Goal: Information Seeking & Learning: Understand process/instructions

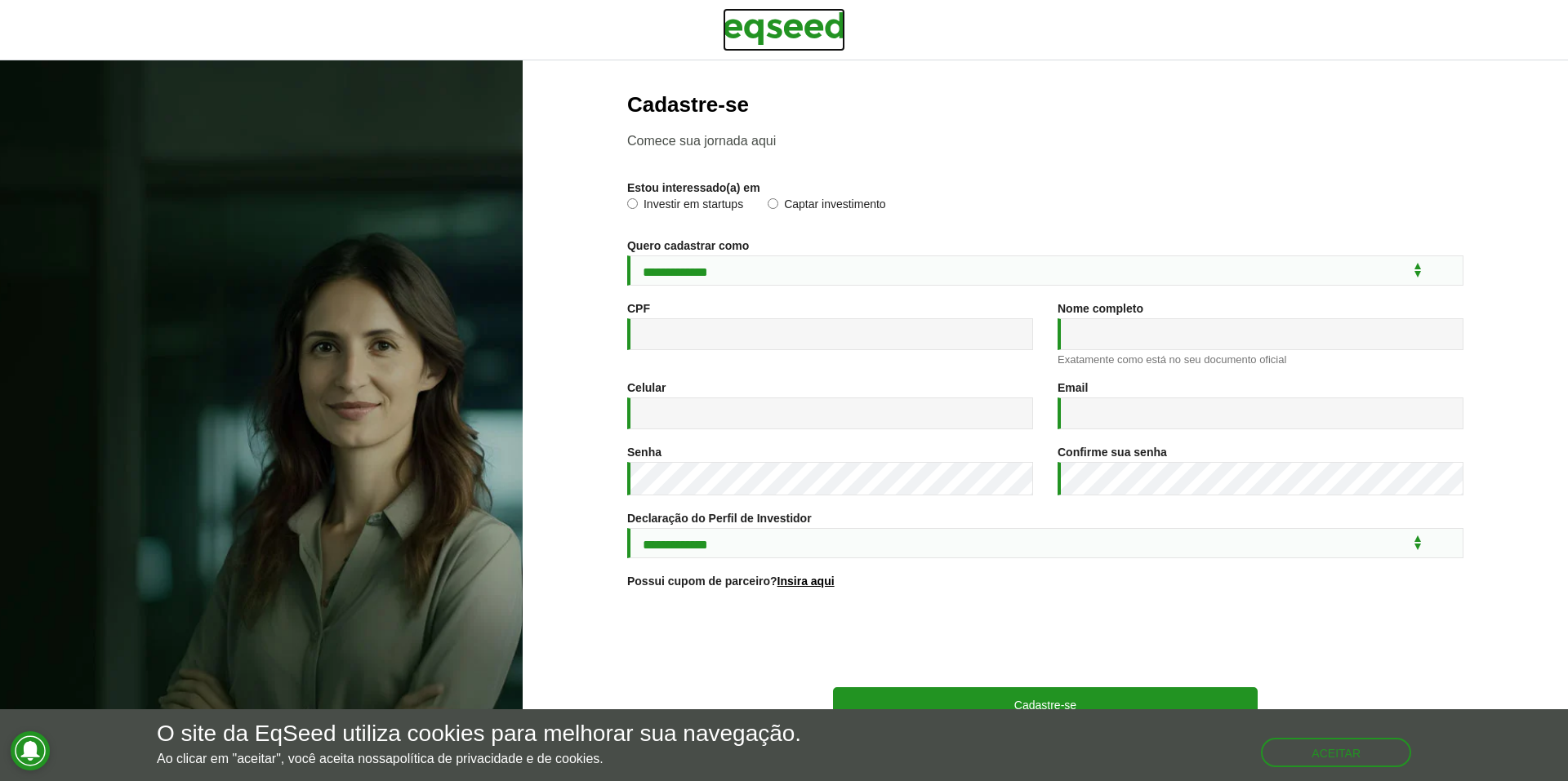
click at [778, 44] on img at bounding box center [784, 28] width 123 height 41
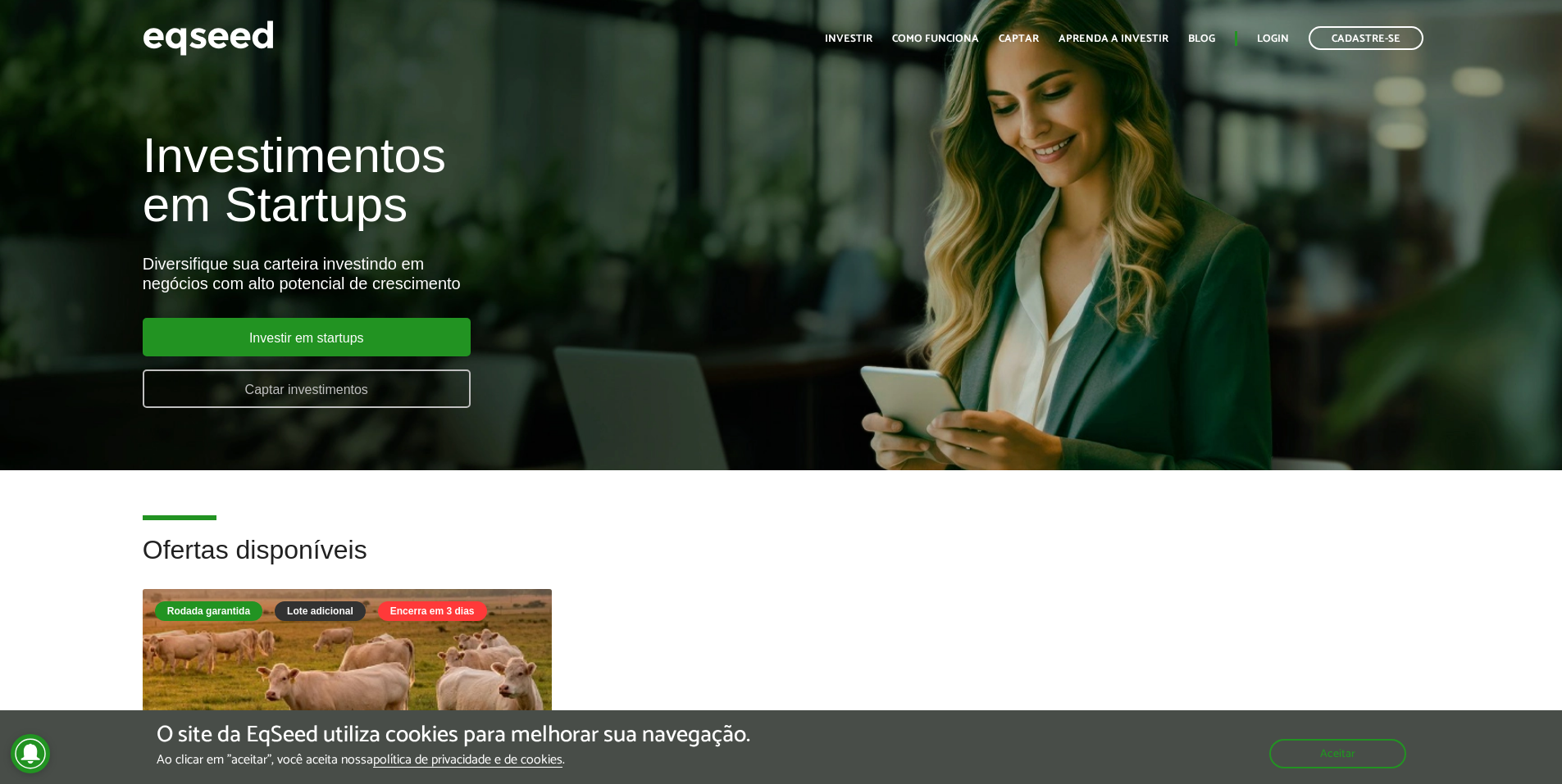
click at [336, 395] on link "Captar investimentos" at bounding box center [307, 389] width 328 height 39
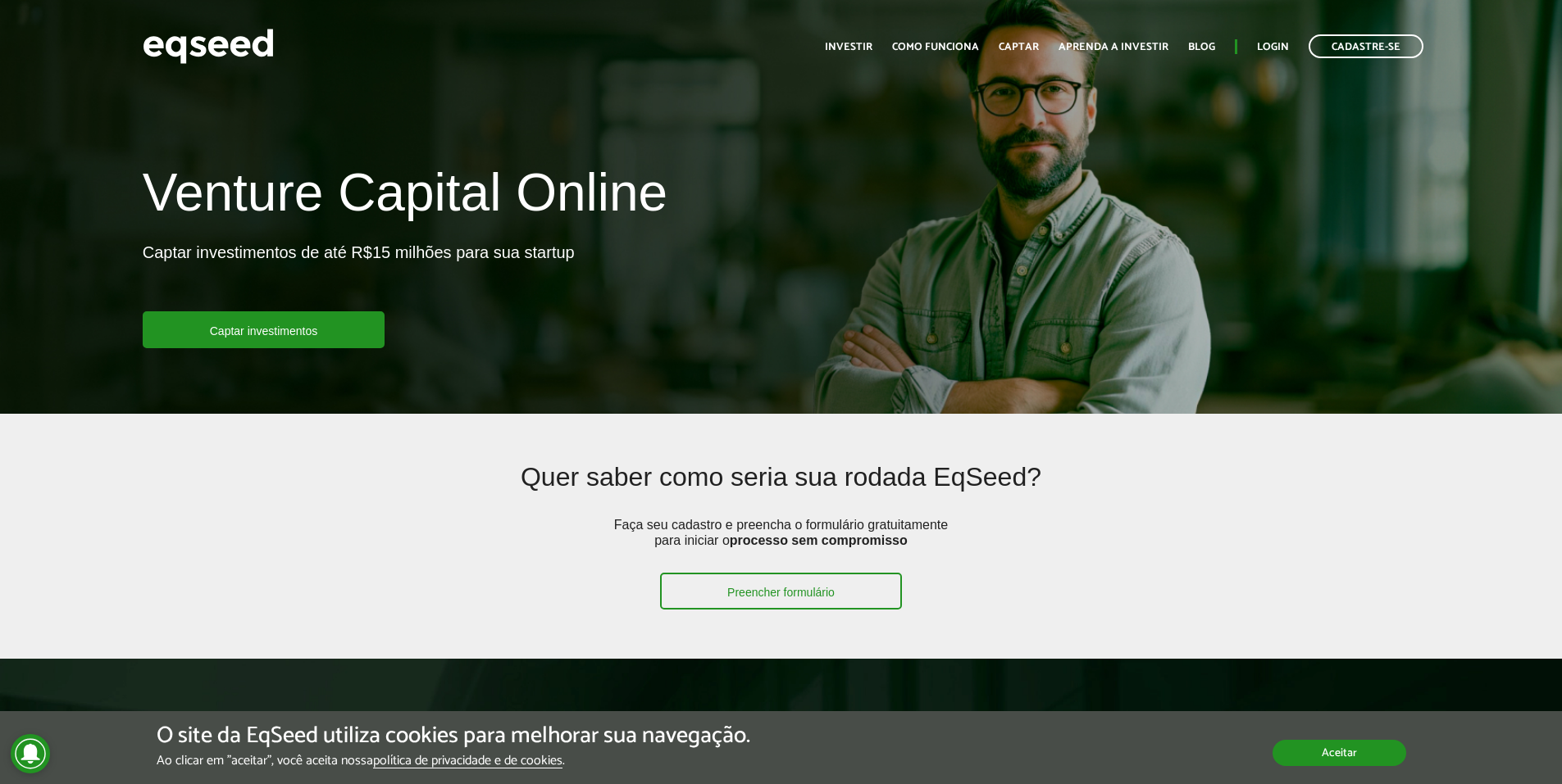
click at [1337, 751] on button "Aceitar" at bounding box center [1339, 753] width 133 height 26
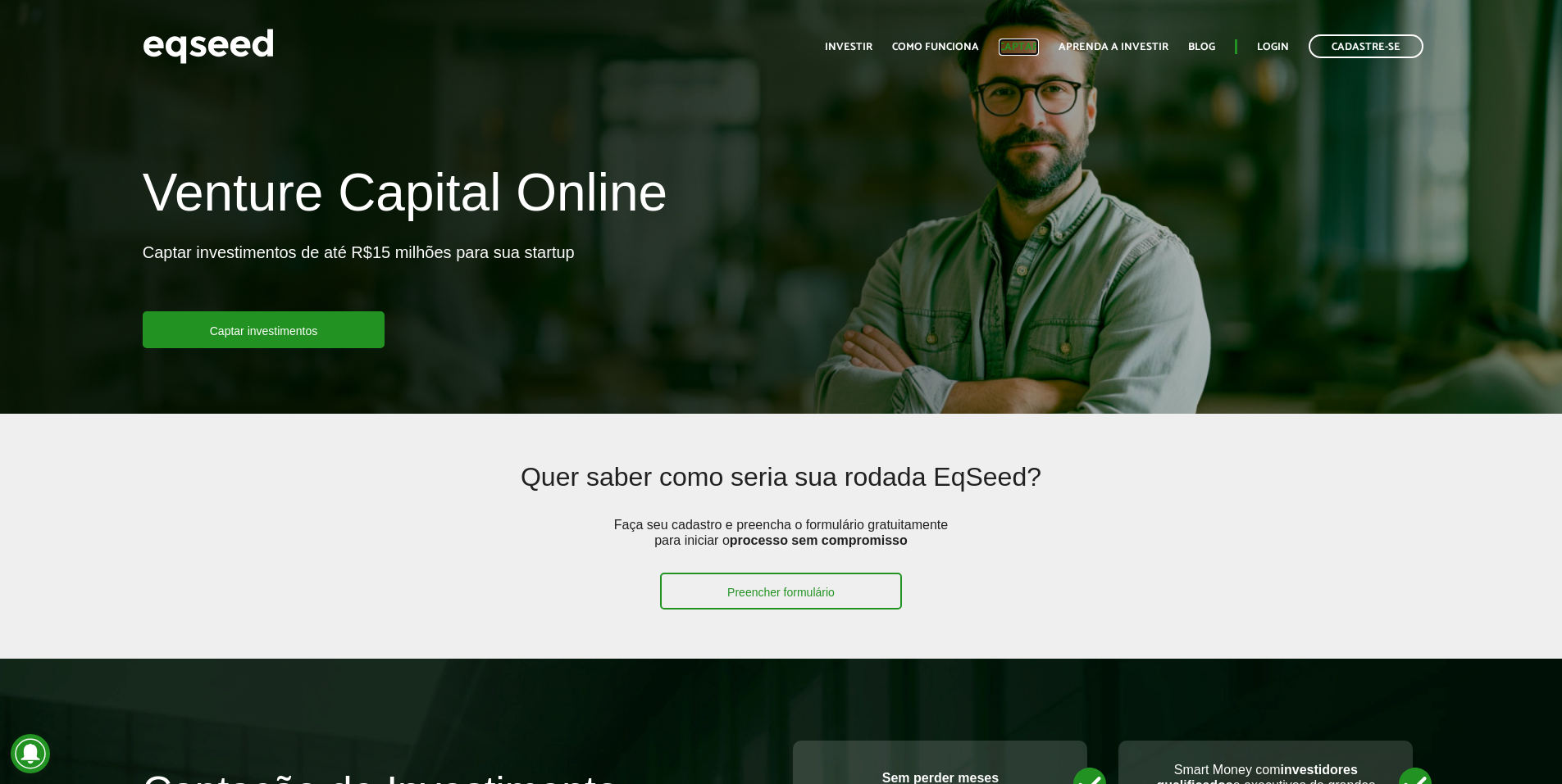
click at [1023, 42] on link "Captar" at bounding box center [1019, 47] width 40 height 11
click at [873, 43] on link "Investir" at bounding box center [849, 47] width 48 height 11
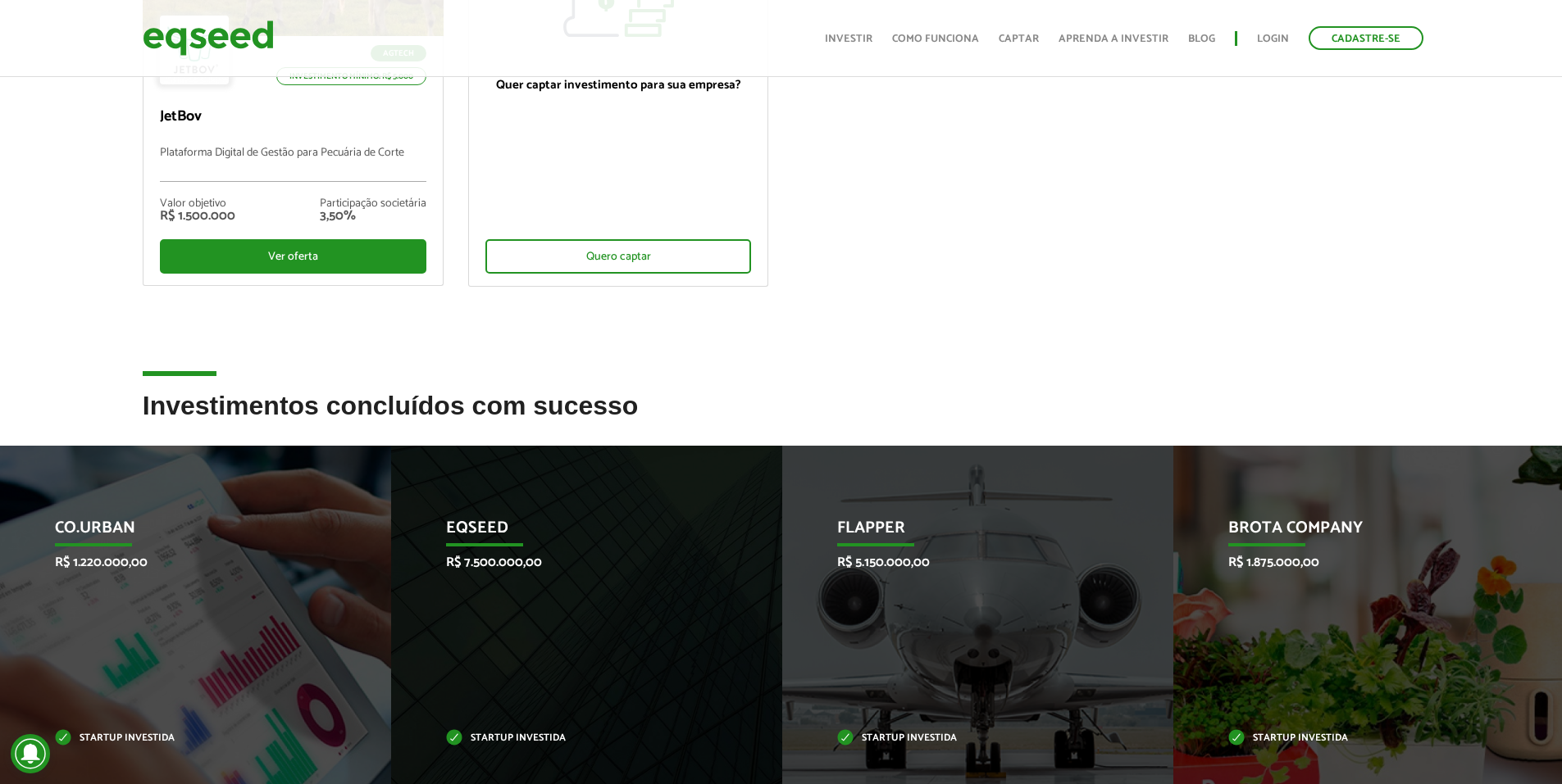
scroll to position [492, 0]
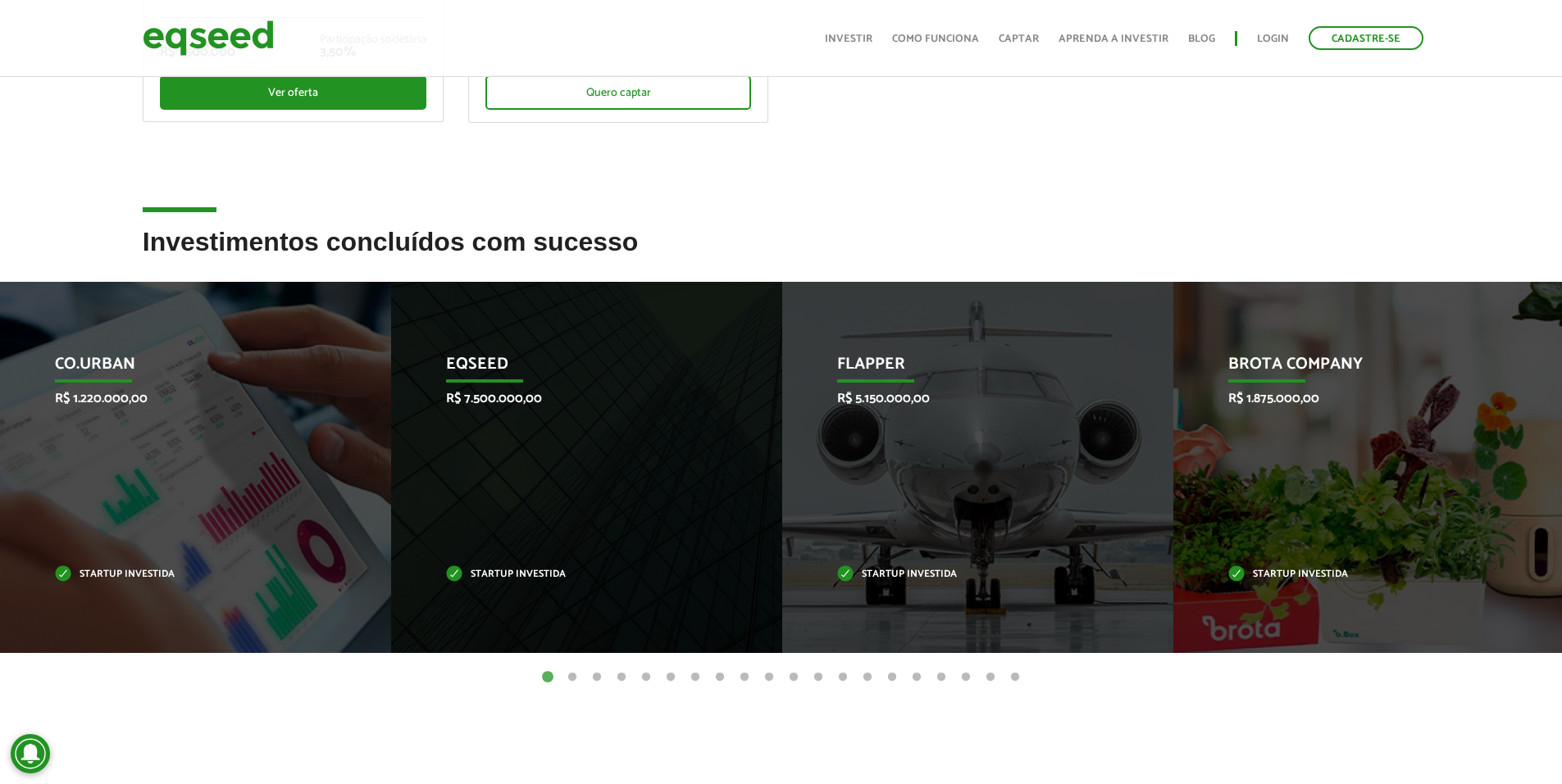
click at [573, 675] on button "2" at bounding box center [572, 678] width 16 height 16
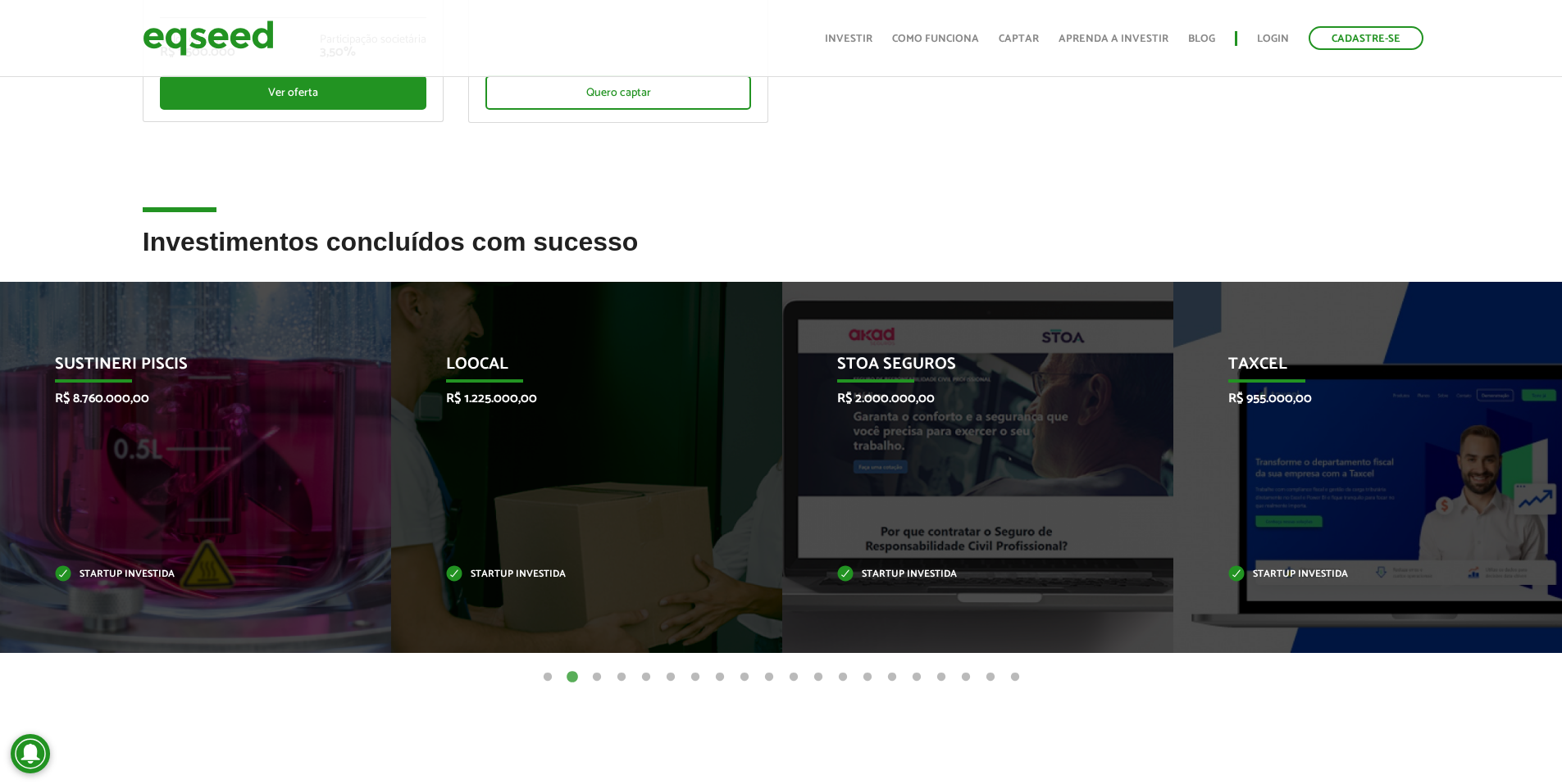
click at [597, 675] on button "3" at bounding box center [597, 678] width 16 height 16
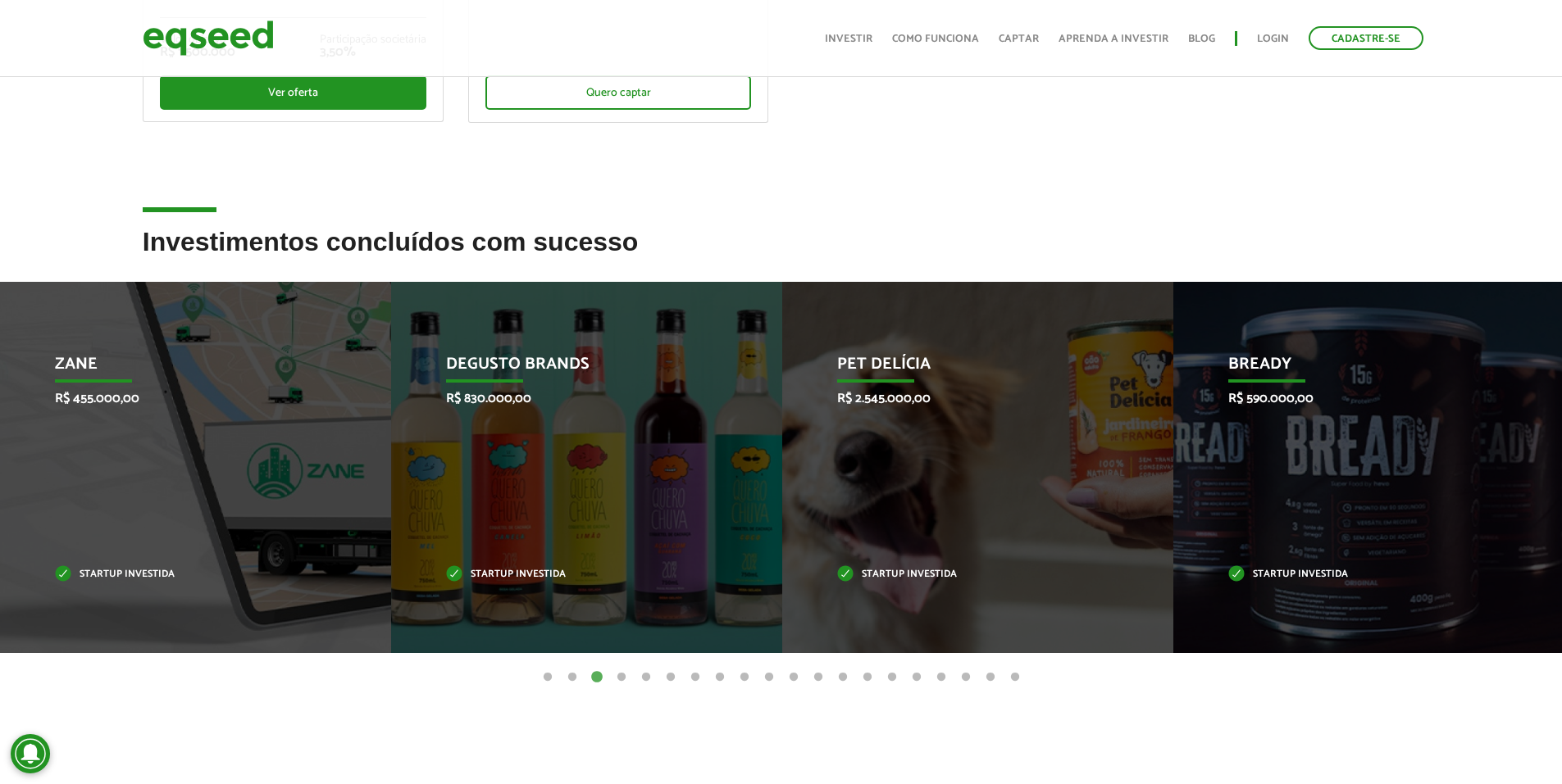
click at [620, 679] on button "4" at bounding box center [621, 678] width 16 height 16
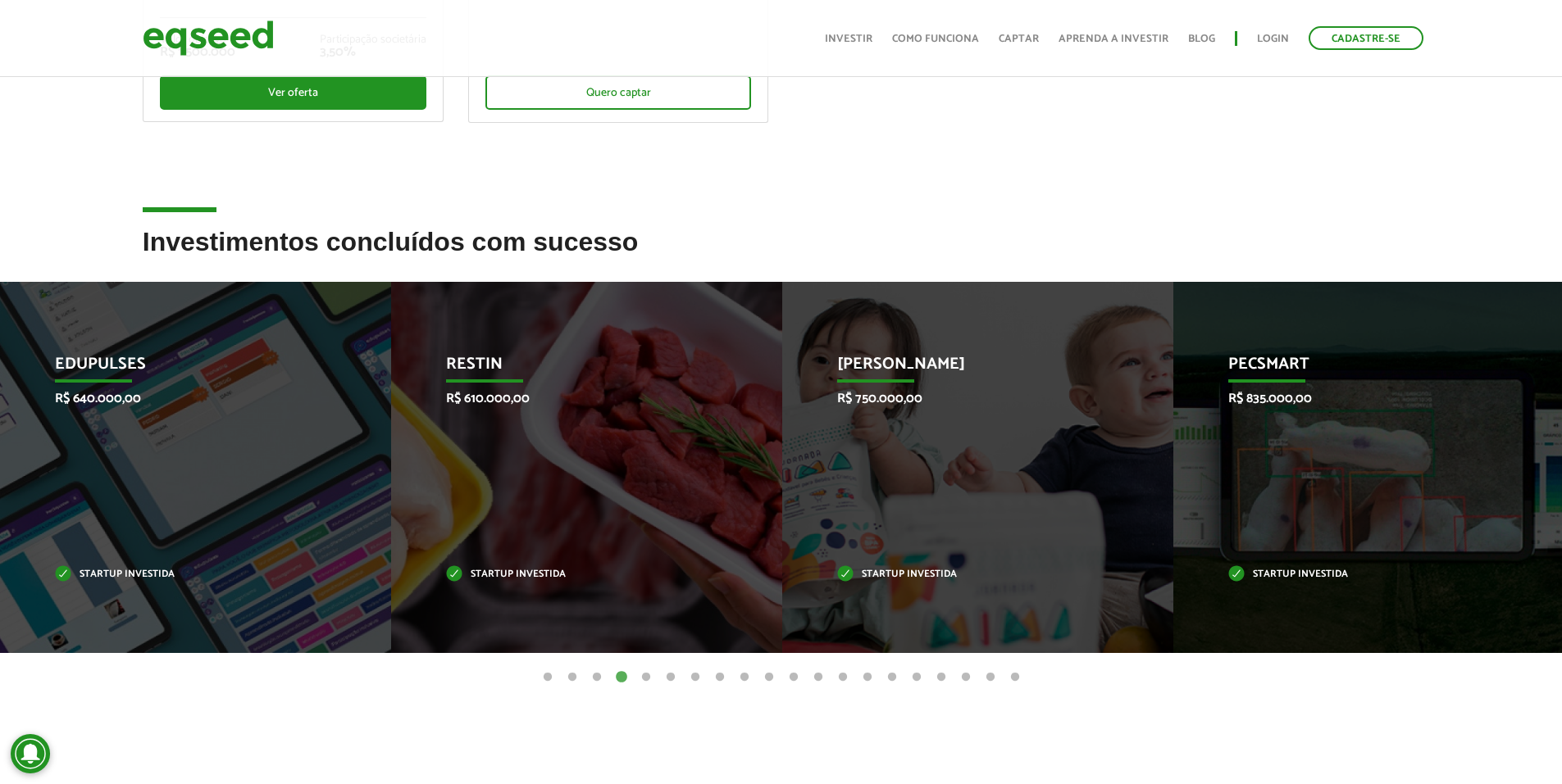
click at [647, 676] on button "5" at bounding box center [646, 678] width 16 height 16
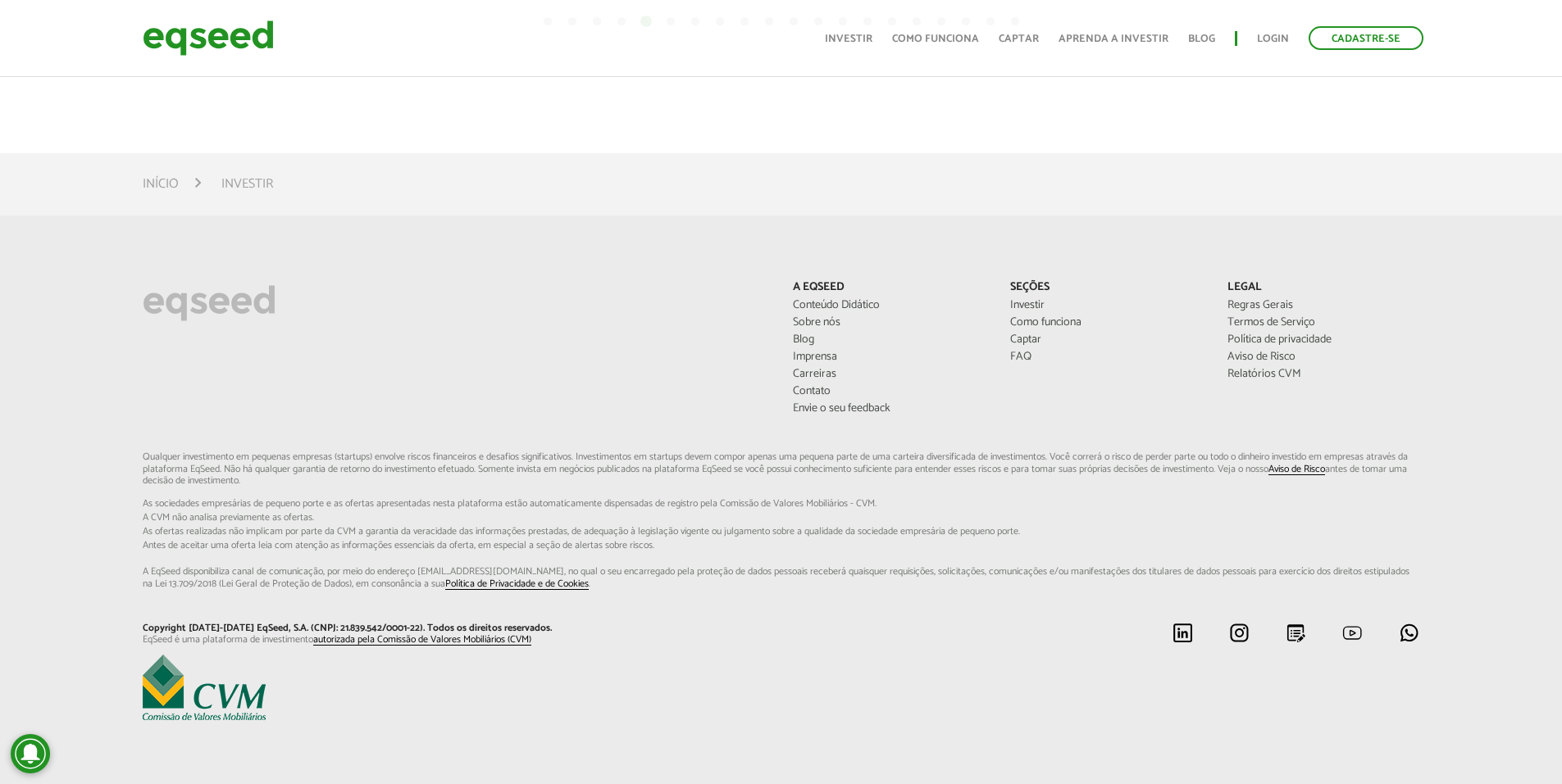
scroll to position [0, 0]
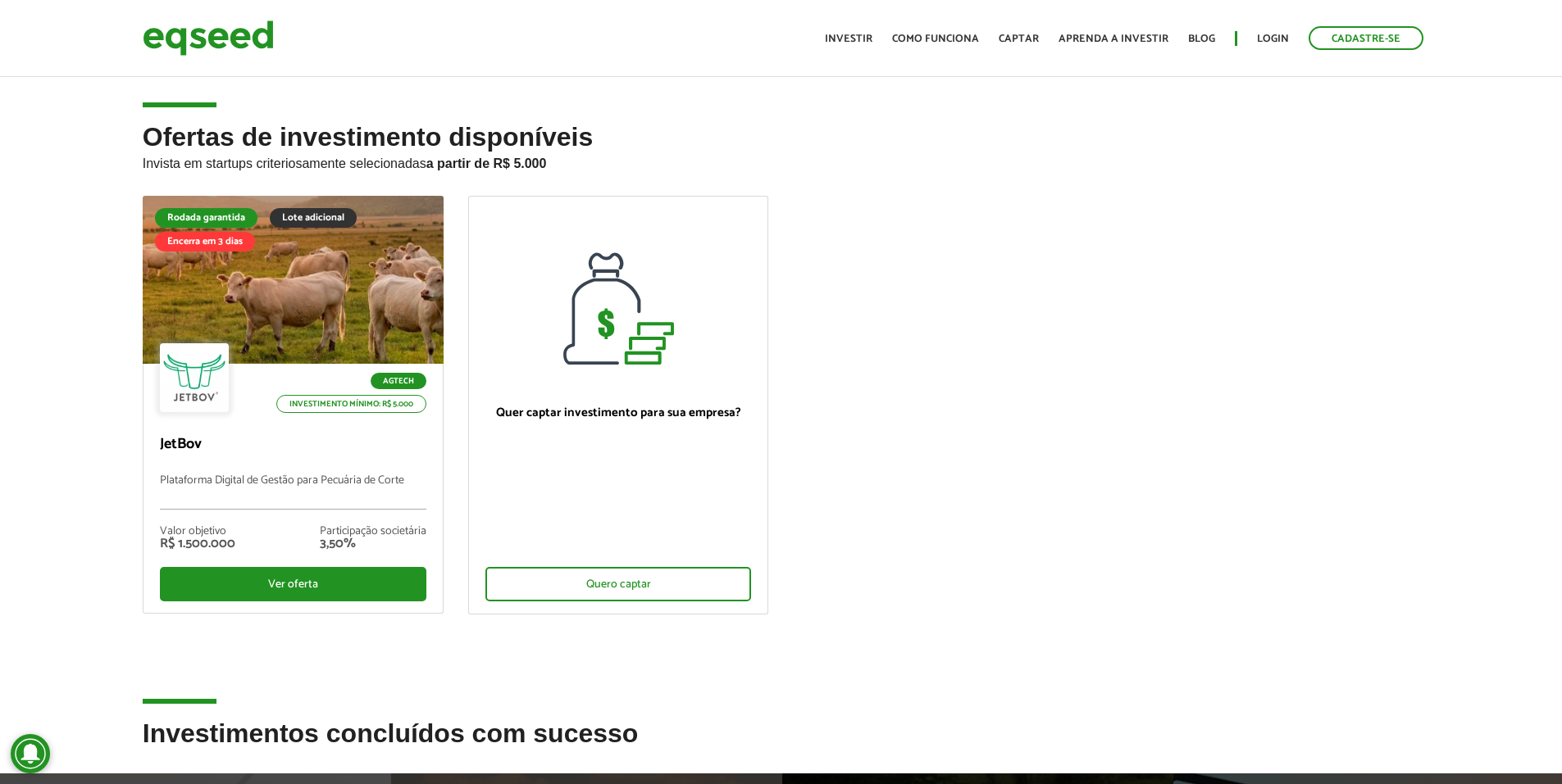
click at [1202, 255] on ul "Rodada garantida Lote adicional Encerra em 3 dias Agtech Investimento mínimo: R…" at bounding box center [781, 419] width 1302 height 447
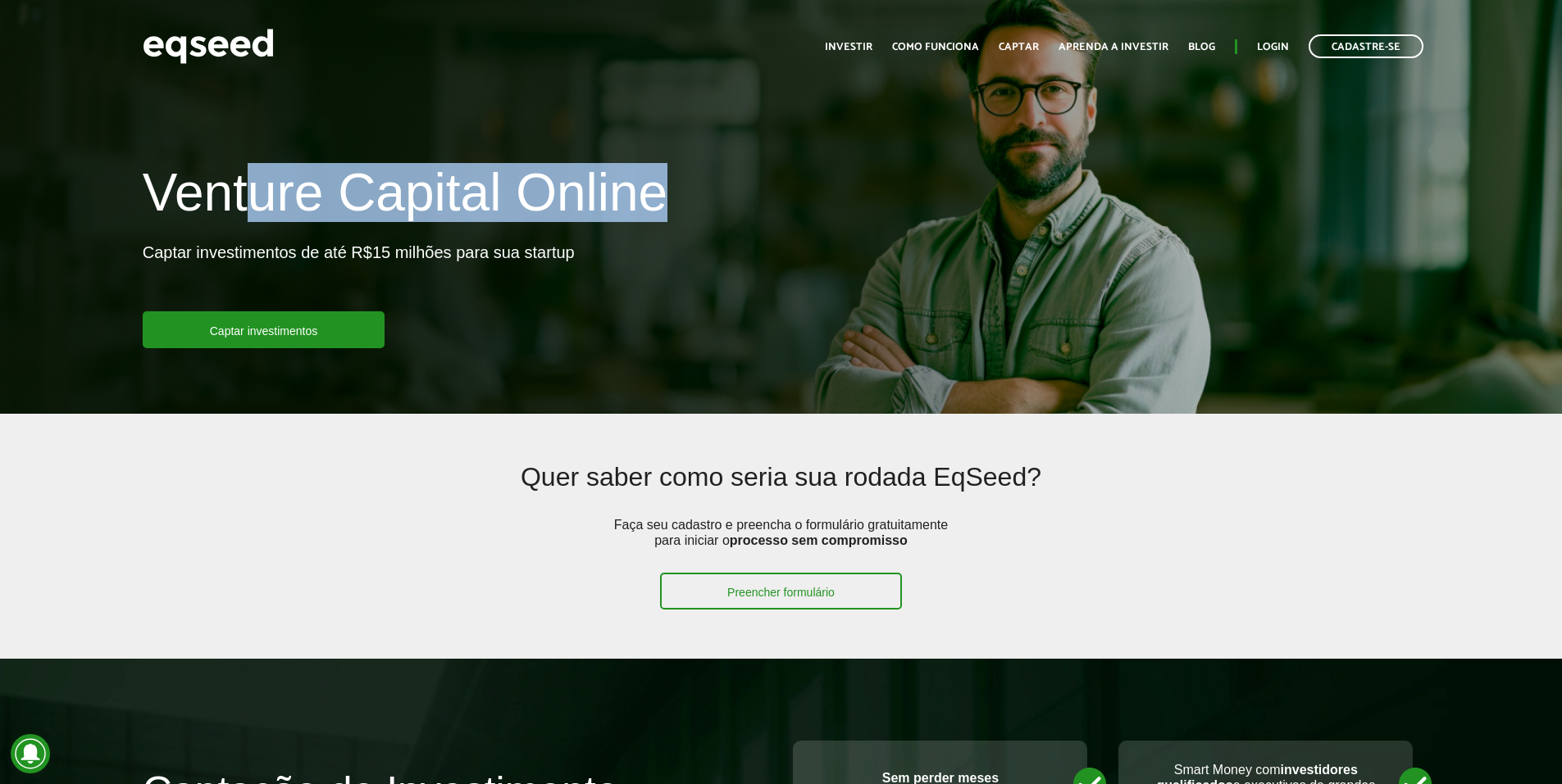
drag, startPoint x: 261, startPoint y: 235, endPoint x: 671, endPoint y: 261, distance: 410.8
click at [671, 261] on div "Venture Capital Online Captar investimentos de até R$15 milhões para sua startu…" at bounding box center [455, 256] width 651 height 185
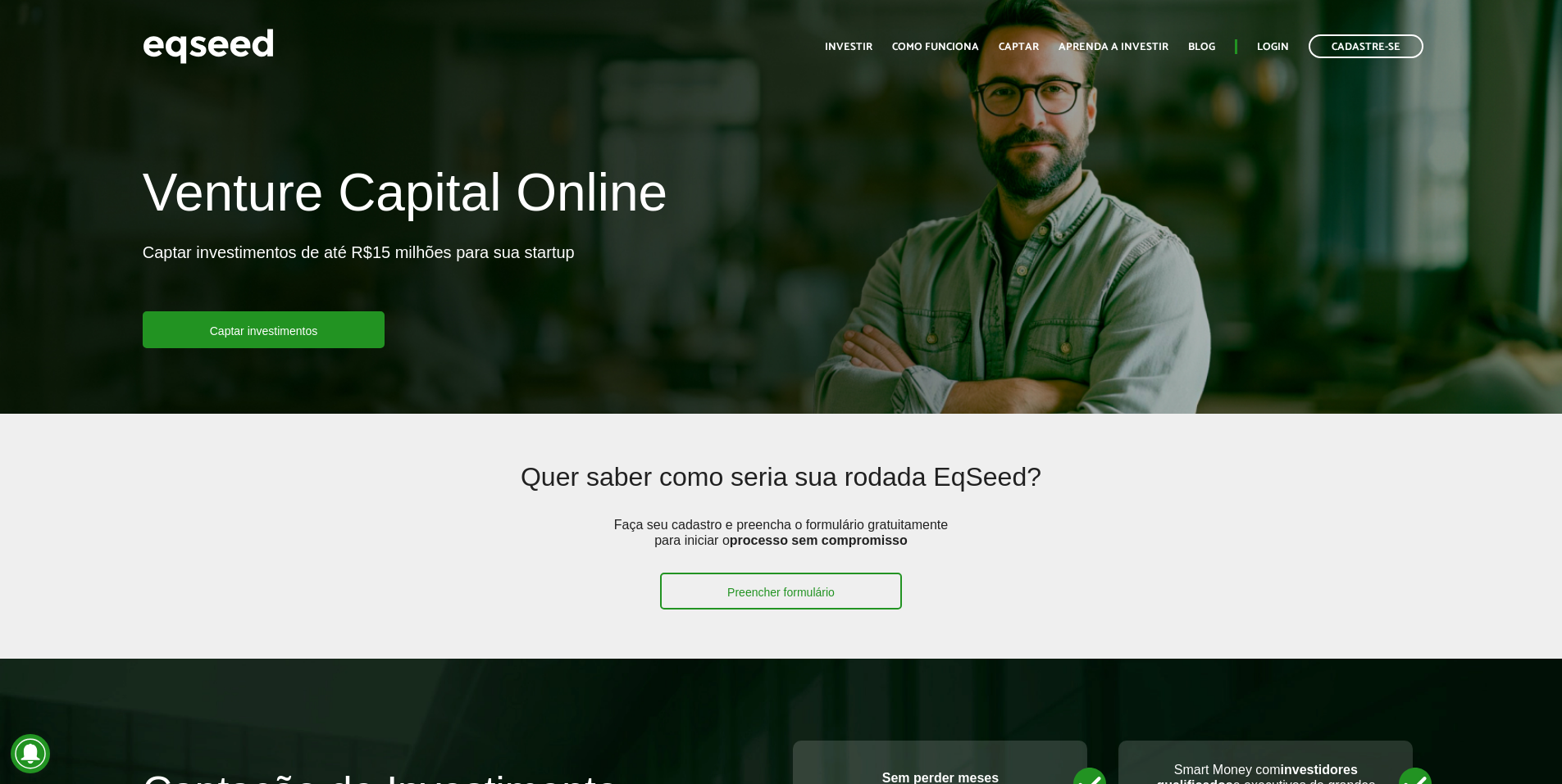
drag, startPoint x: 671, startPoint y: 261, endPoint x: 584, endPoint y: 270, distance: 87.5
click at [584, 270] on div "Venture Capital Online Captar investimentos de até R$15 milhões para sua startu…" at bounding box center [455, 256] width 651 height 185
click at [315, 302] on p "Captar investimentos de até R$15 milhões para sua startup" at bounding box center [359, 276] width 433 height 69
click at [296, 321] on link "Captar investimentos" at bounding box center [264, 329] width 243 height 37
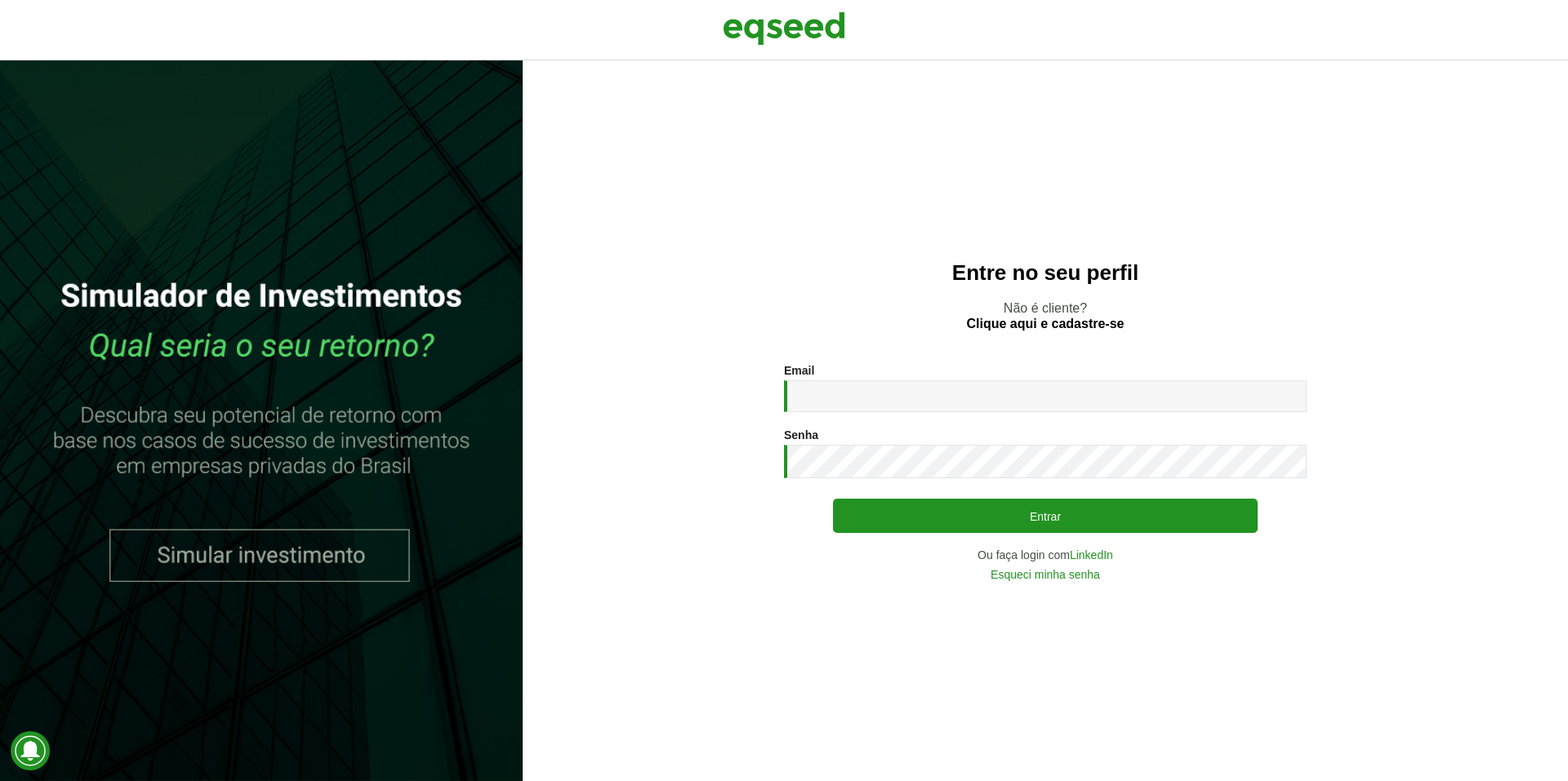
drag, startPoint x: 950, startPoint y: 430, endPoint x: 943, endPoint y: 397, distance: 33.7
click at [950, 430] on div "Senha * Digite a senha que será usada em conjunto com seu e-mail." at bounding box center [1045, 453] width 523 height 49
click at [943, 397] on input "Email *" at bounding box center [1045, 396] width 523 height 32
type input "**********"
drag, startPoint x: 626, startPoint y: 434, endPoint x: 614, endPoint y: 433, distance: 12.0
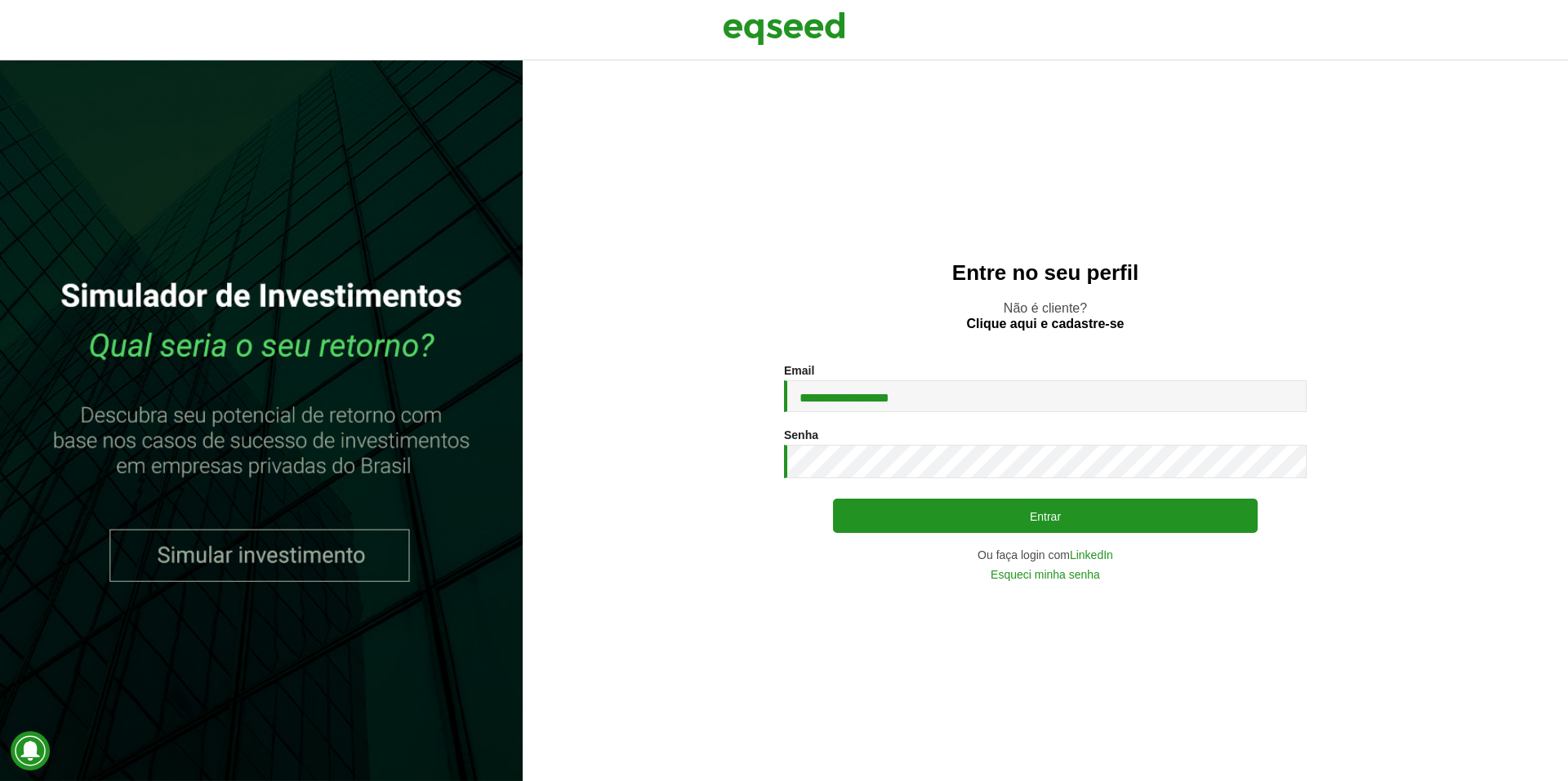
click at [626, 432] on section "**********" at bounding box center [1045, 472] width 980 height 217
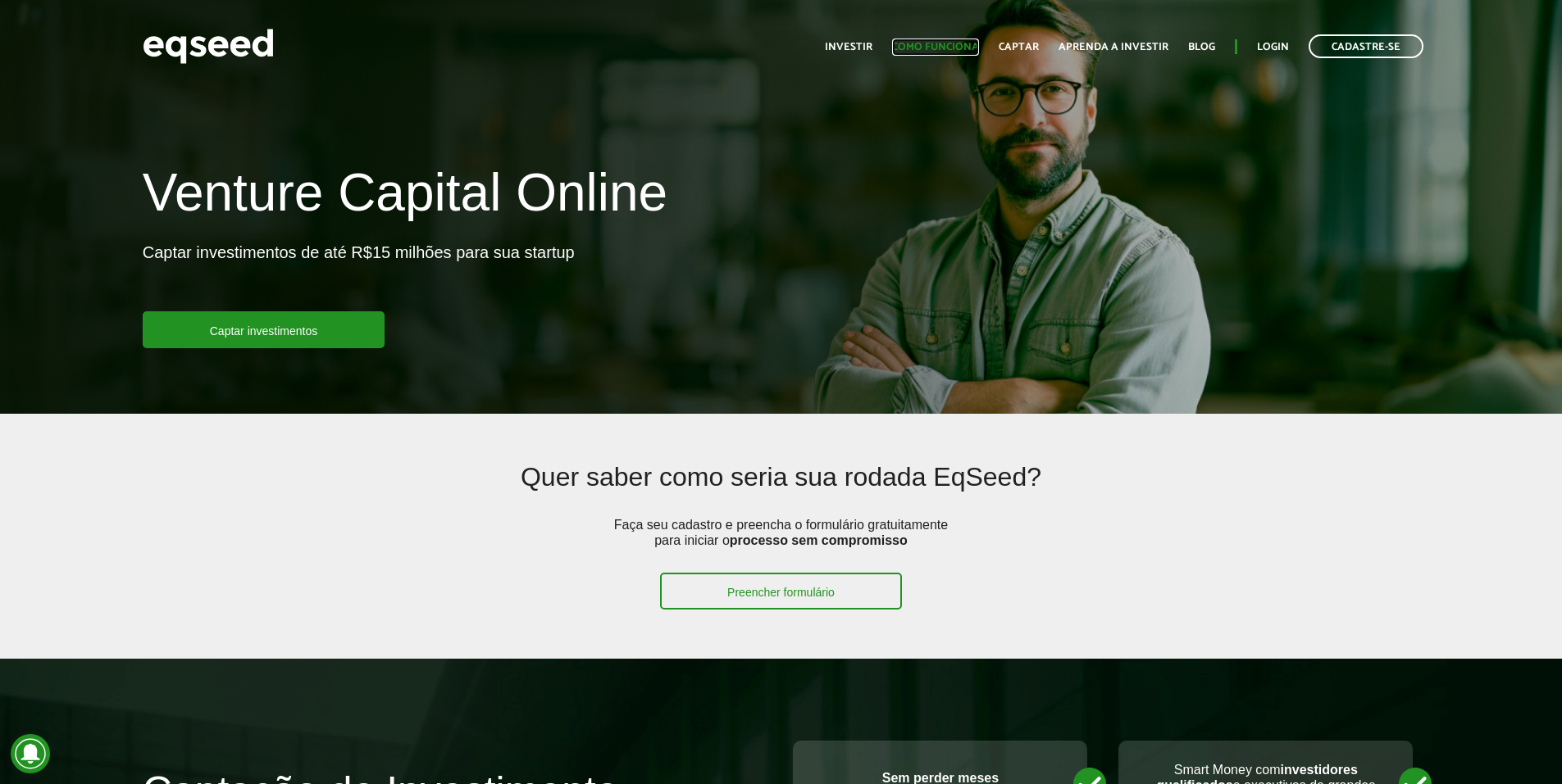
click at [945, 49] on link "Como funciona" at bounding box center [935, 47] width 87 height 11
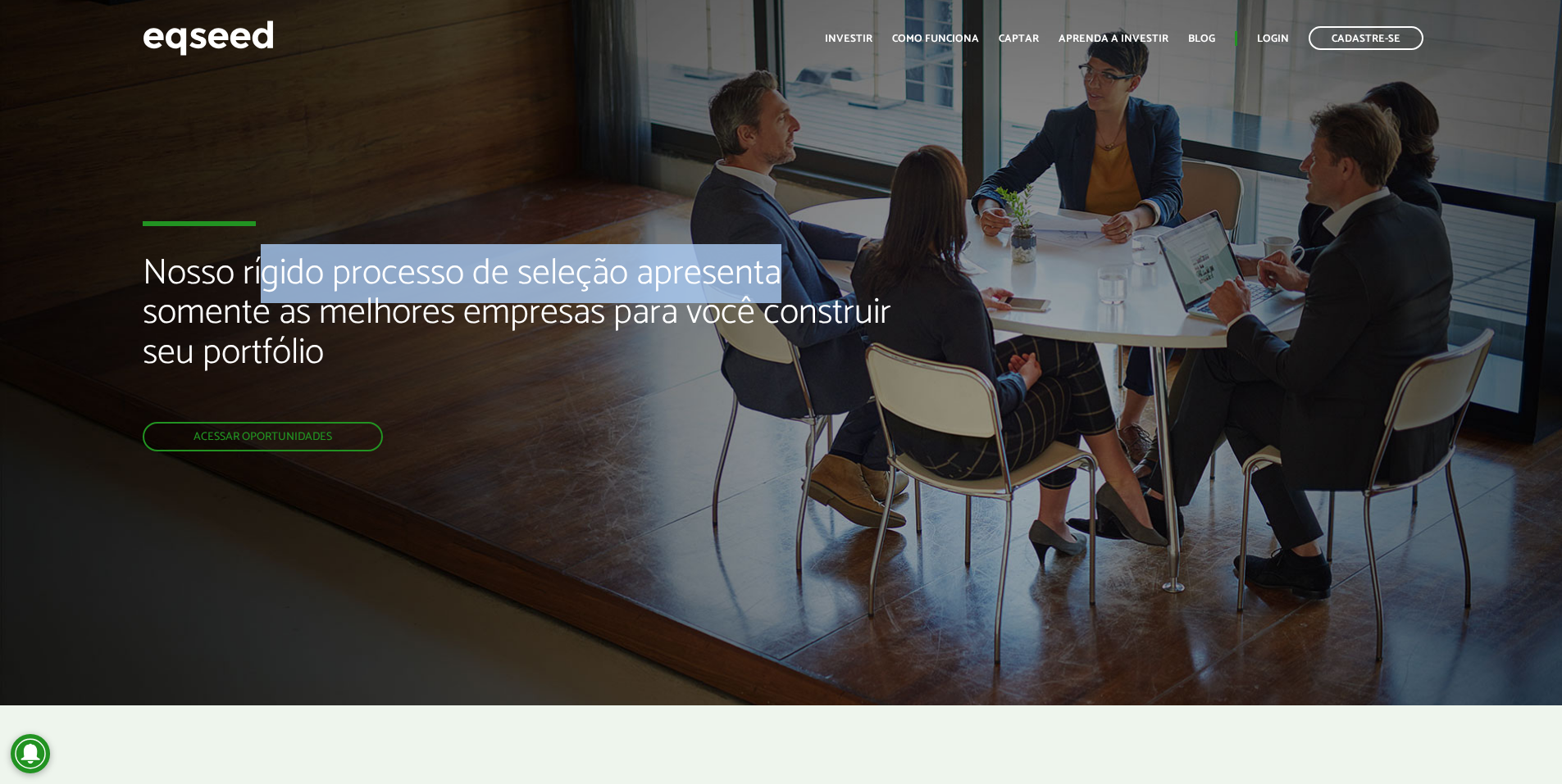
drag, startPoint x: 273, startPoint y: 273, endPoint x: 793, endPoint y: 275, distance: 520.0
click at [793, 275] on h2 "Nosso rígido processo de seleção apresenta somente as melhores empresas para vo…" at bounding box center [521, 338] width 757 height 168
drag, startPoint x: 793, startPoint y: 275, endPoint x: 382, endPoint y: 290, distance: 411.3
click at [382, 290] on h2 "Nosso rígido processo de seleção apresenta somente as melhores empresas para vo…" at bounding box center [521, 338] width 757 height 168
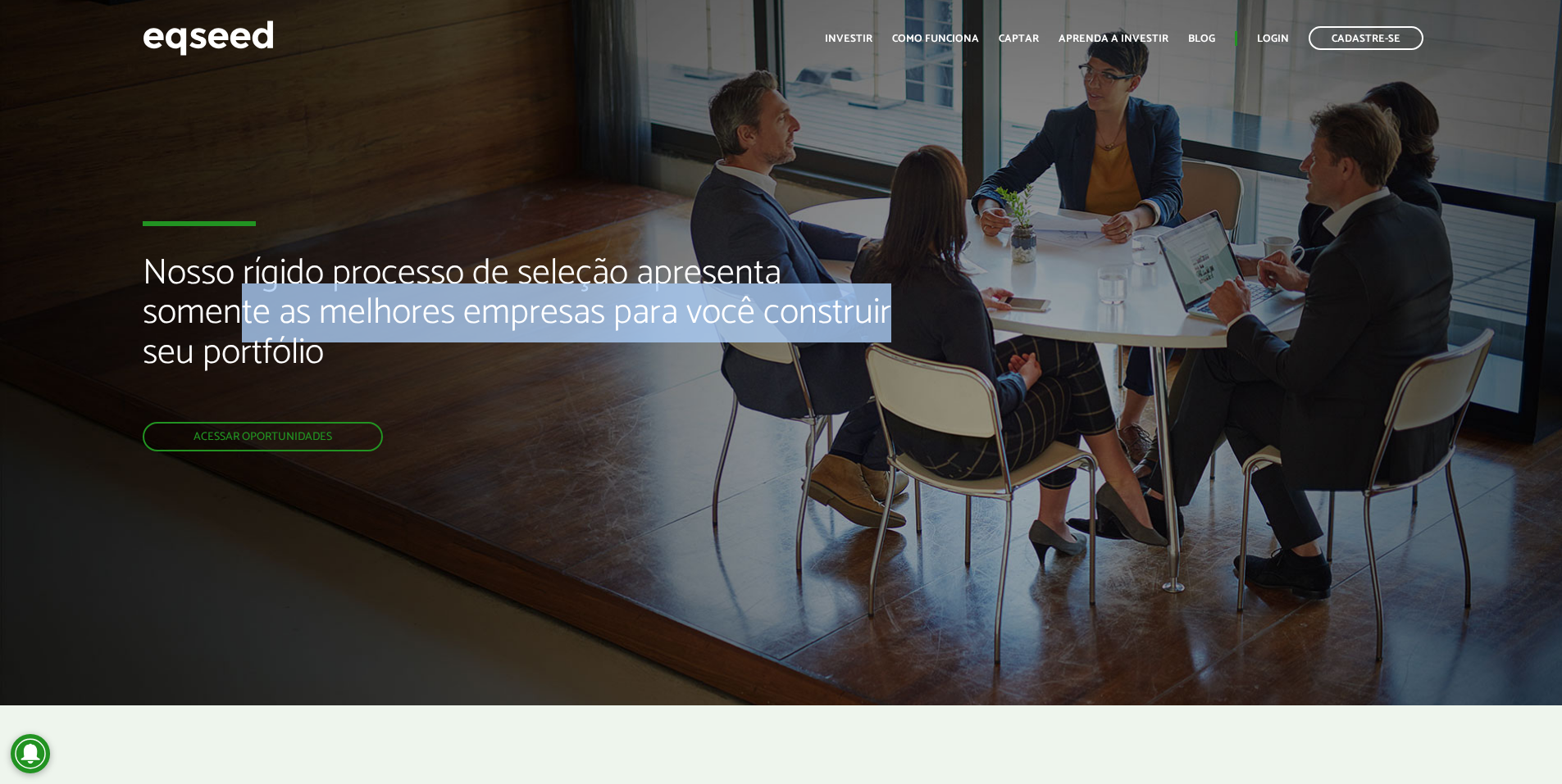
drag, startPoint x: 240, startPoint y: 315, endPoint x: 897, endPoint y: 313, distance: 657.0
click at [897, 313] on h2 "Nosso rígido processo de seleção apresenta somente as melhores empresas para vo…" at bounding box center [521, 338] width 757 height 168
drag, startPoint x: 897, startPoint y: 313, endPoint x: 718, endPoint y: 318, distance: 179.1
click at [718, 318] on h2 "Nosso rígido processo de seleção apresenta somente as melhores empresas para vo…" at bounding box center [521, 338] width 757 height 168
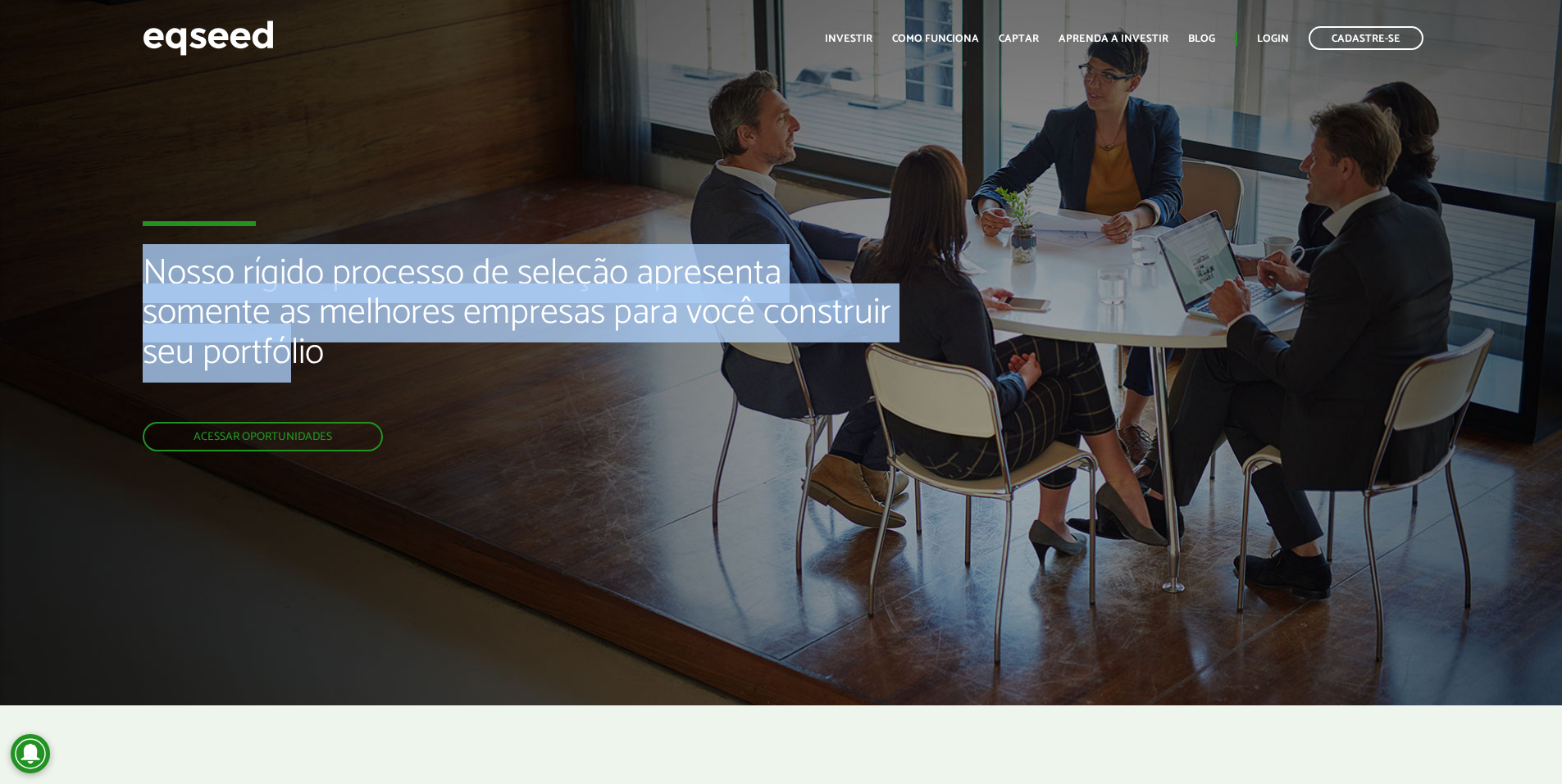
drag, startPoint x: 162, startPoint y: 359, endPoint x: 349, endPoint y: 359, distance: 187.0
click at [349, 359] on div "Nosso rígido processo de seleção apresenta somente as melhores empresas para vo…" at bounding box center [521, 353] width 781 height 706
drag, startPoint x: 349, startPoint y: 359, endPoint x: 381, endPoint y: 359, distance: 32.0
click at [381, 359] on h2 "Nosso rígido processo de seleção apresenta somente as melhores empresas para vo…" at bounding box center [521, 338] width 757 height 168
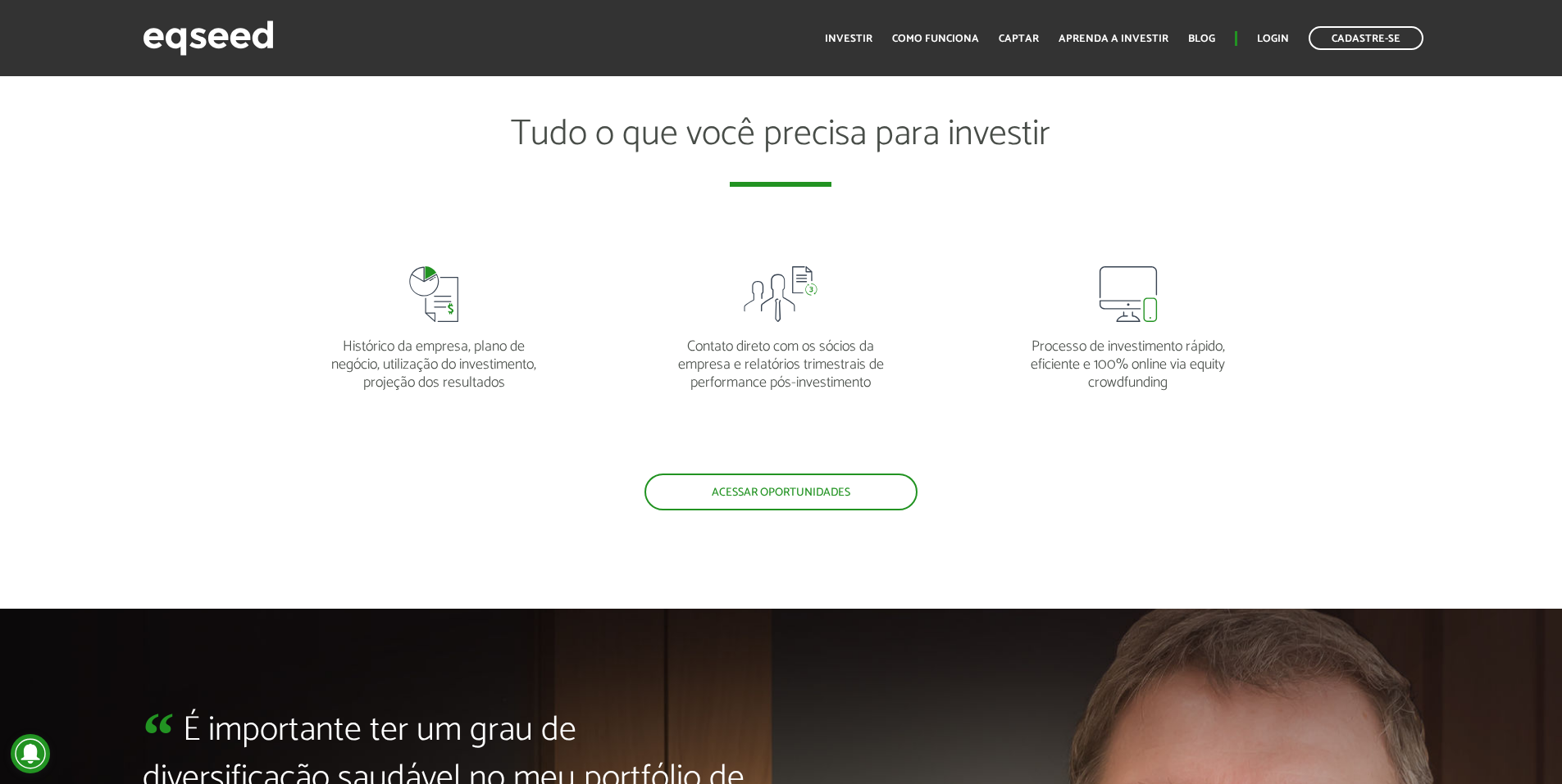
scroll to position [2498, 0]
